Goal: Task Accomplishment & Management: Use online tool/utility

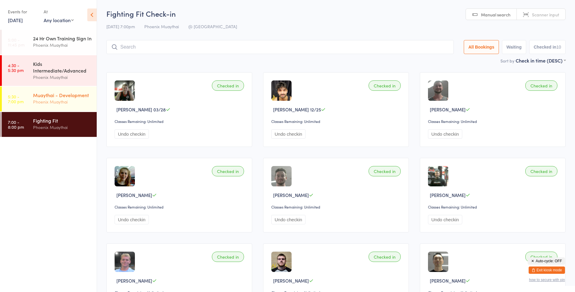
click at [52, 98] on div "Muaythai - Development" at bounding box center [62, 95] width 59 height 7
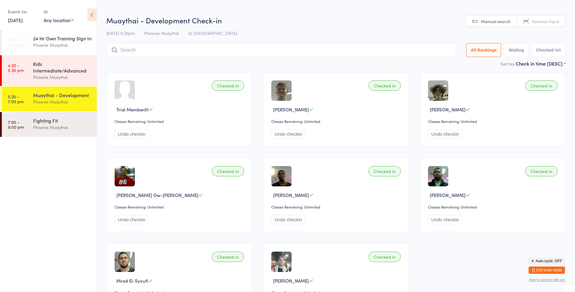
click at [23, 21] on link "[DATE]" at bounding box center [15, 20] width 15 height 7
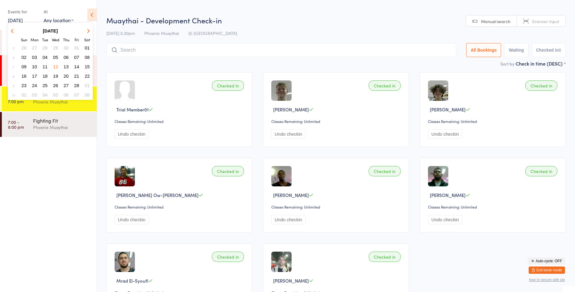
click at [89, 32] on button "button" at bounding box center [87, 31] width 9 height 8
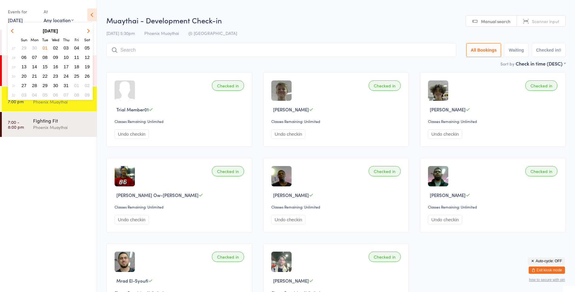
click at [89, 32] on button "button" at bounding box center [87, 31] width 9 height 8
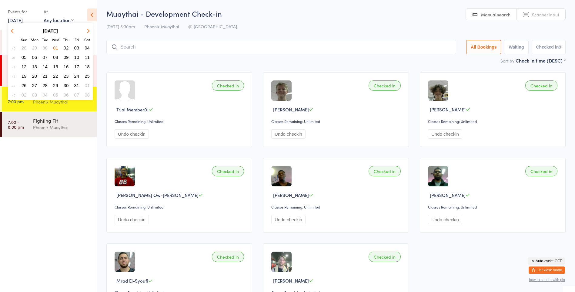
click at [89, 32] on button "button" at bounding box center [87, 31] width 9 height 8
click at [12, 30] on icon "button" at bounding box center [13, 31] width 4 height 4
click at [56, 59] on span "10" at bounding box center [55, 57] width 5 height 5
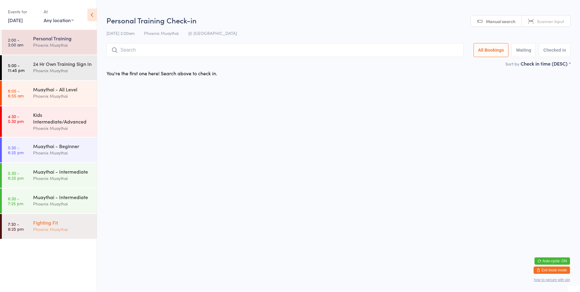
click at [50, 225] on div "Fighting Fit" at bounding box center [62, 222] width 59 height 7
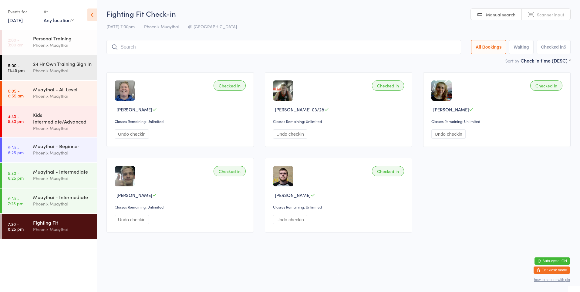
click at [137, 49] on input "search" at bounding box center [283, 47] width 355 height 14
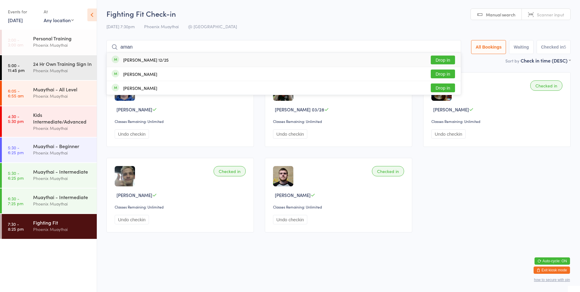
type input "aman"
click at [144, 62] on div "[PERSON_NAME] 12/25" at bounding box center [146, 59] width 46 height 5
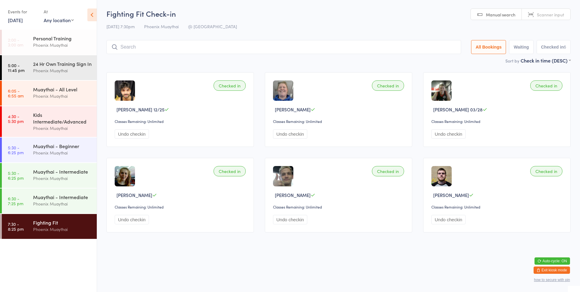
click at [189, 48] on input "search" at bounding box center [283, 47] width 355 height 14
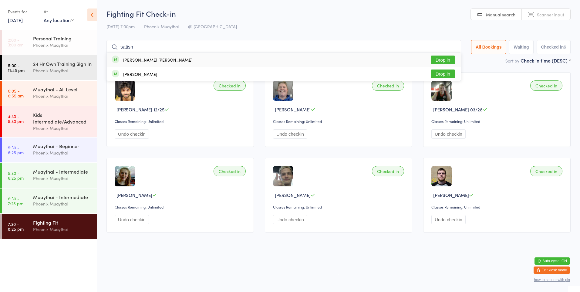
type input "satish"
click at [147, 58] on div "[PERSON_NAME] [PERSON_NAME]" at bounding box center [157, 59] width 69 height 5
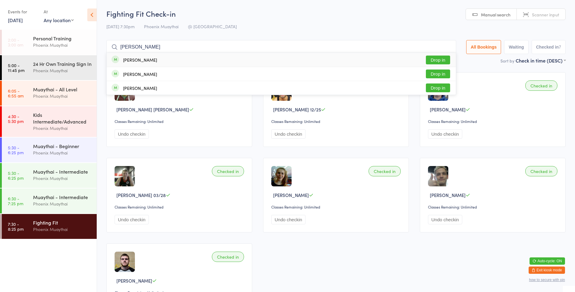
type input "[PERSON_NAME]"
click at [261, 61] on div "[PERSON_NAME] Drop in" at bounding box center [281, 60] width 349 height 14
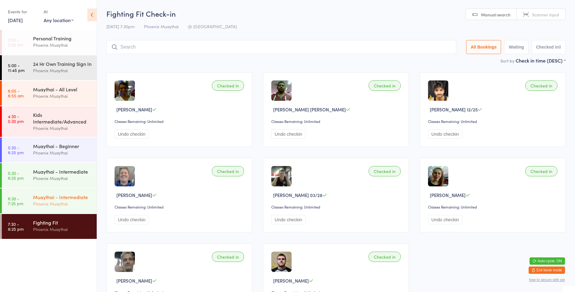
click at [55, 200] on div "Muaythai - Intermediate" at bounding box center [62, 197] width 59 height 7
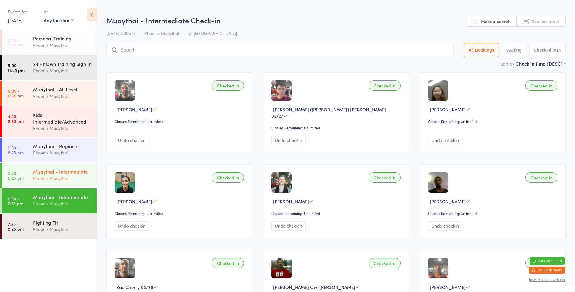
click at [85, 182] on div "Phoenix Muaythai" at bounding box center [62, 178] width 59 height 7
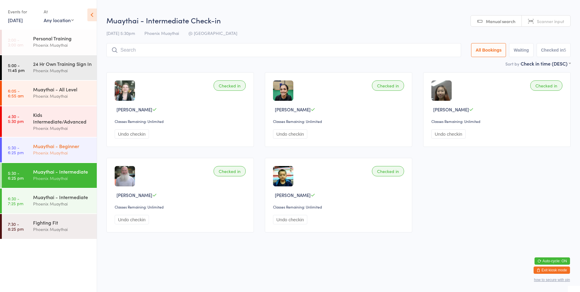
click at [80, 156] on div "Phoenix Muaythai" at bounding box center [62, 152] width 59 height 7
